Goal: Task Accomplishment & Management: Manage account settings

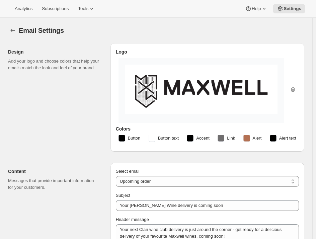
select select "subscriptionMessage"
select select "3"
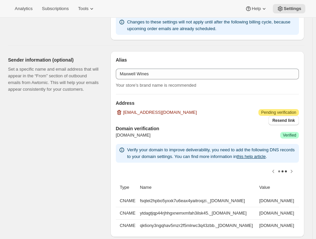
scroll to position [0, 90]
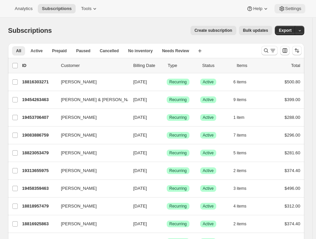
click at [290, 10] on span "Settings" at bounding box center [294, 8] width 16 height 5
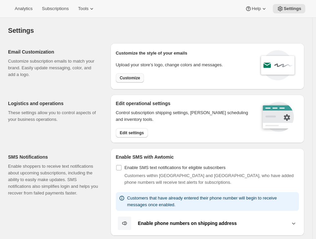
click at [127, 79] on span "Customize" at bounding box center [130, 77] width 20 height 5
select select "subscriptionMessage"
select select "5"
select select "15"
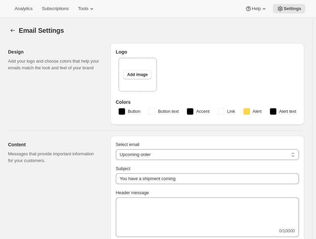
type input "Your [PERSON_NAME] Wine delivery is coming soon"
type textarea "Your next Clan wine club delivery is just around the corner - get ready for a d…"
select select "3"
select select "10"
type input "Maxwell Wines"
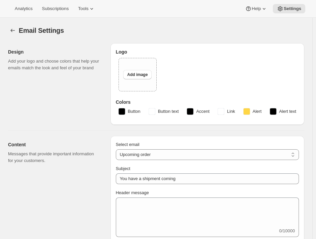
checkbox input "false"
type input "[PERSON_NAME][EMAIL_ADDRESS][DOMAIN_NAME]"
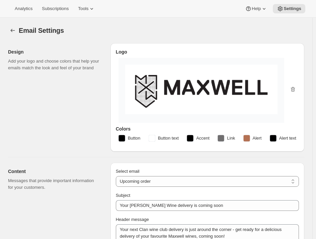
checkbox input "true"
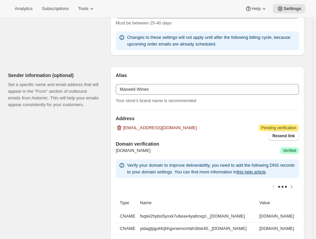
scroll to position [387, 0]
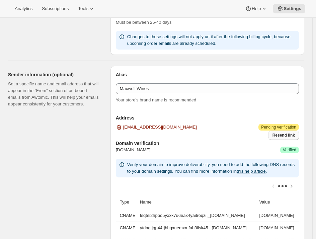
click at [294, 134] on span "Resend link" at bounding box center [284, 135] width 22 height 5
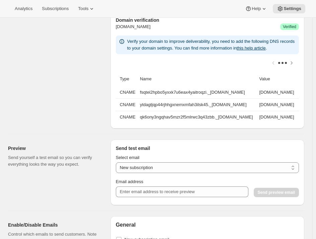
scroll to position [524, 0]
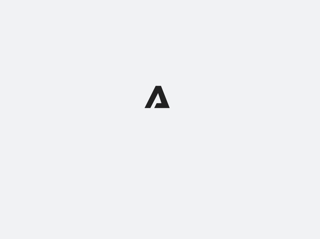
select select "subscriptionMessage"
select select "5"
select select "15"
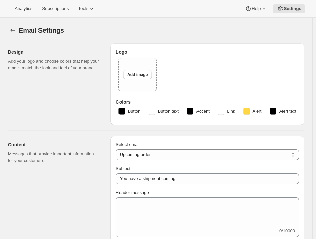
type input "Your [PERSON_NAME] Wine delivery is coming soon"
type textarea "Your next Clan wine club delivery is just around the corner - get ready for a d…"
select select "3"
select select "10"
type input "Maxwell Wines"
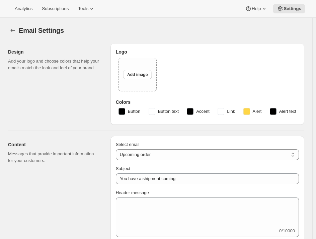
checkbox input "false"
type input "[PERSON_NAME][EMAIL_ADDRESS][DOMAIN_NAME]"
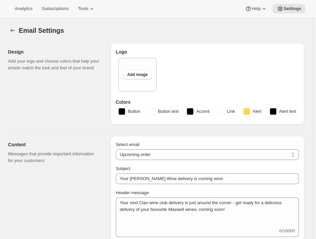
checkbox input "true"
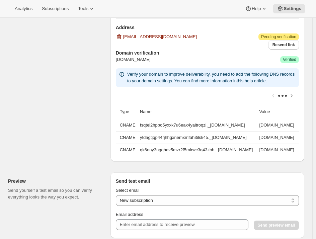
scroll to position [478, 0]
click at [292, 44] on span "Resend link" at bounding box center [284, 44] width 22 height 5
click at [284, 37] on div "Resend link" at bounding box center [282, 43] width 33 height 12
